Goal: Information Seeking & Learning: Learn about a topic

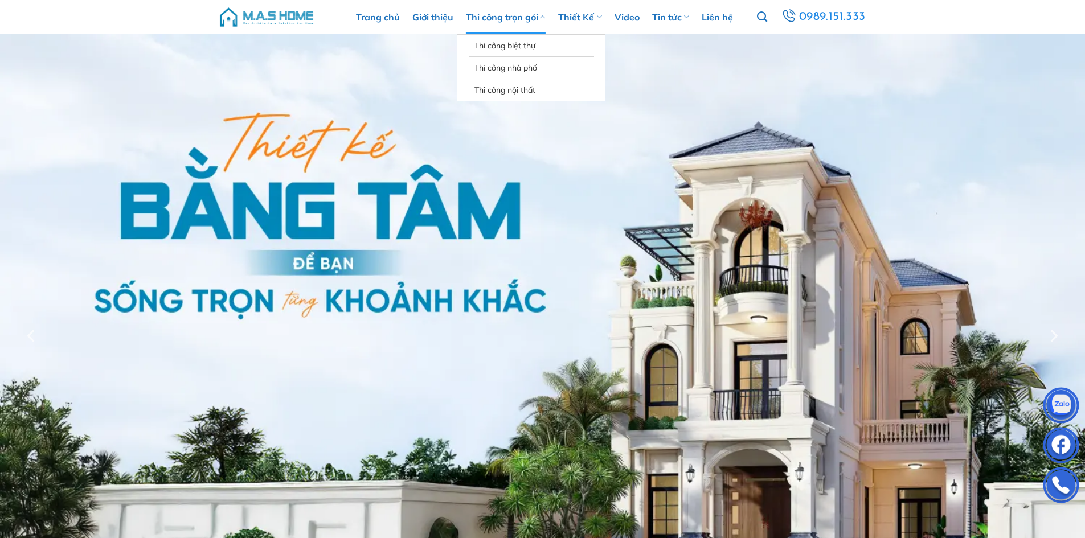
click at [507, 28] on link "Thi công trọn gói" at bounding box center [506, 17] width 80 height 34
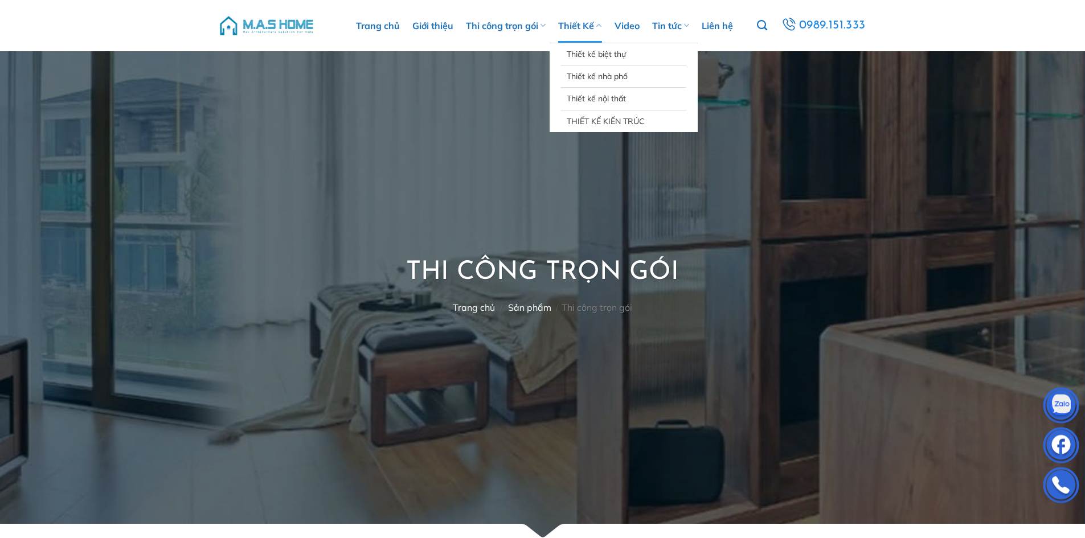
click at [578, 19] on link "Thiết Kế" at bounding box center [579, 26] width 43 height 34
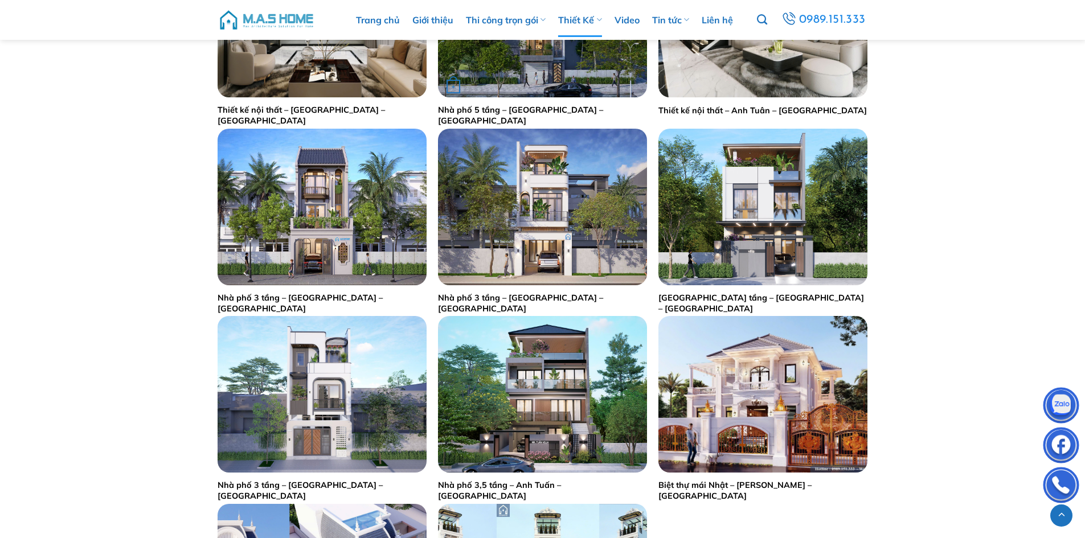
scroll to position [684, 0]
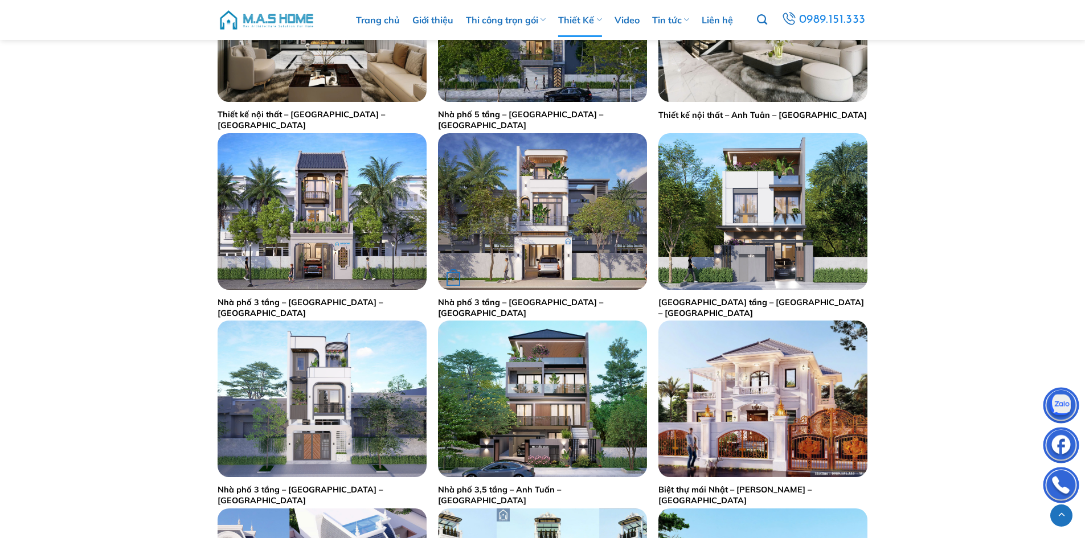
click at [574, 235] on div "+" at bounding box center [542, 211] width 209 height 157
click at [545, 228] on img "Nhà phố 3 tầng - Anh Tuân - Phú Thọ" at bounding box center [542, 211] width 209 height 157
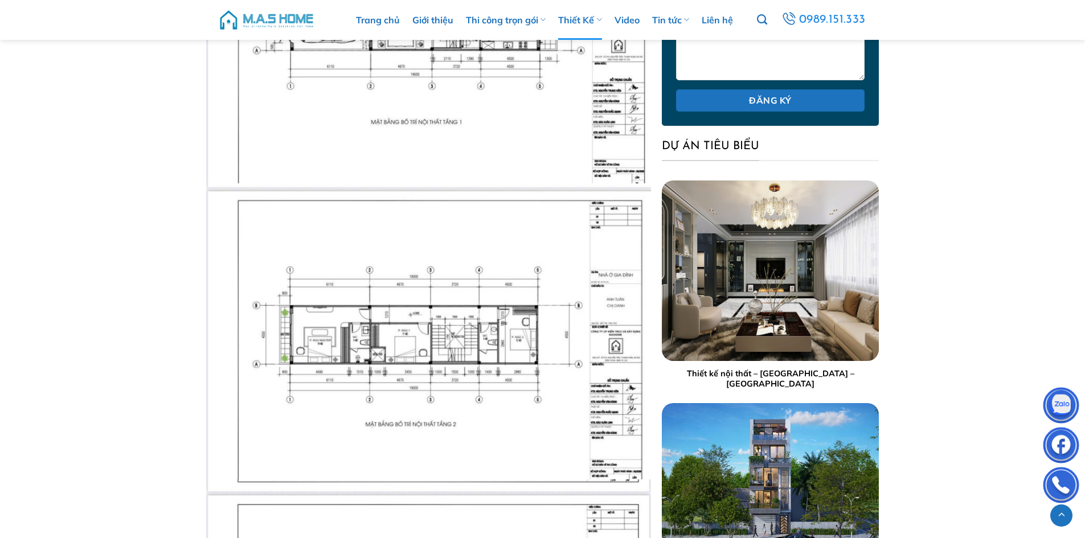
scroll to position [846, 0]
